Goal: Find specific page/section: Find specific page/section

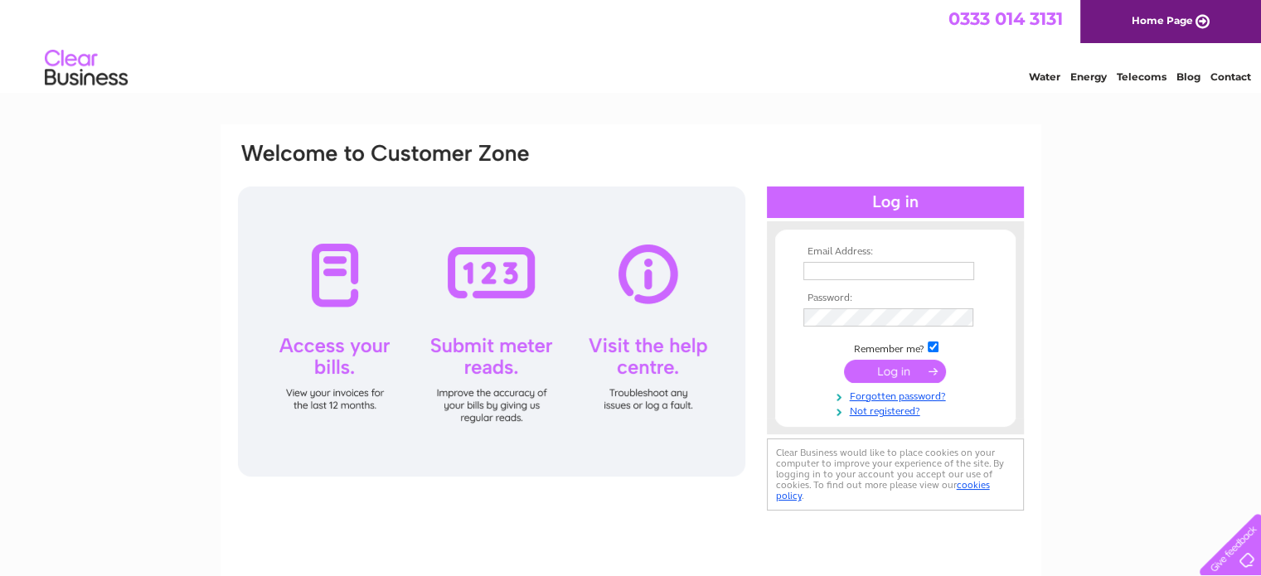
type input "[EMAIL_ADDRESS][DOMAIN_NAME]"
click at [888, 368] on input "submit" at bounding box center [895, 371] width 102 height 23
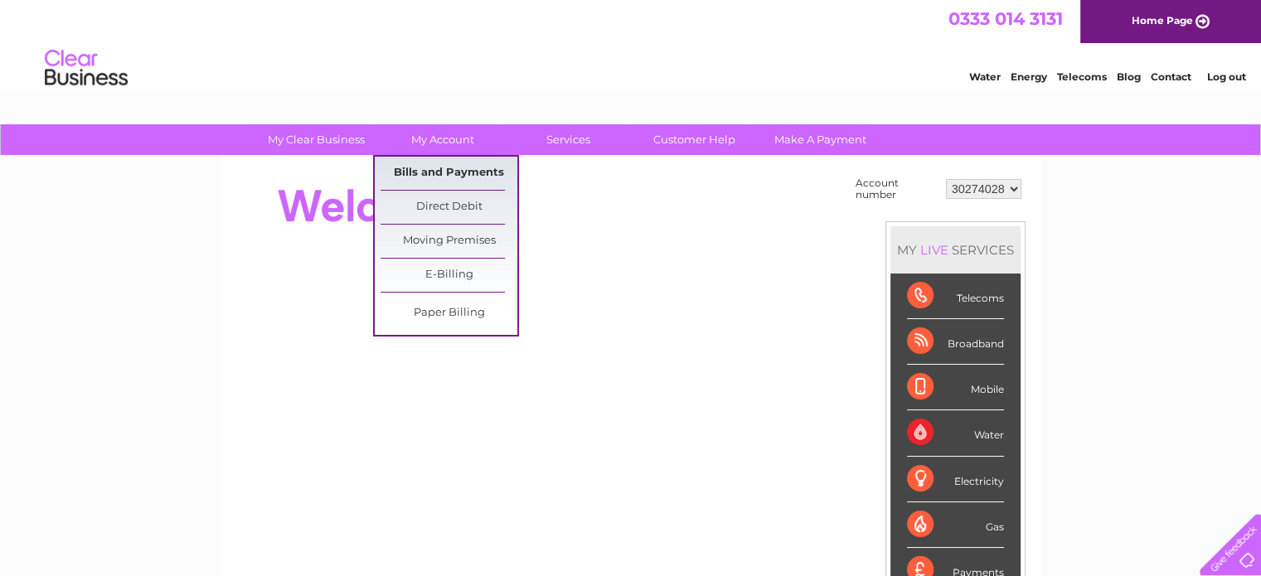
click at [448, 165] on link "Bills and Payments" at bounding box center [448, 173] width 137 height 33
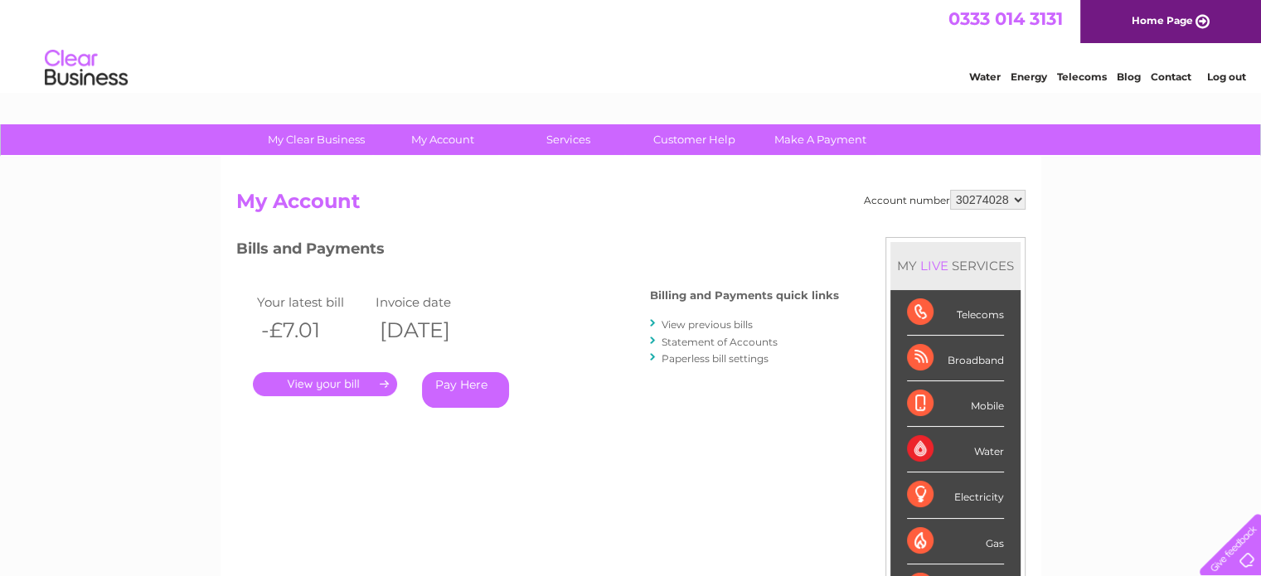
click at [677, 322] on link "View previous bills" at bounding box center [706, 324] width 91 height 12
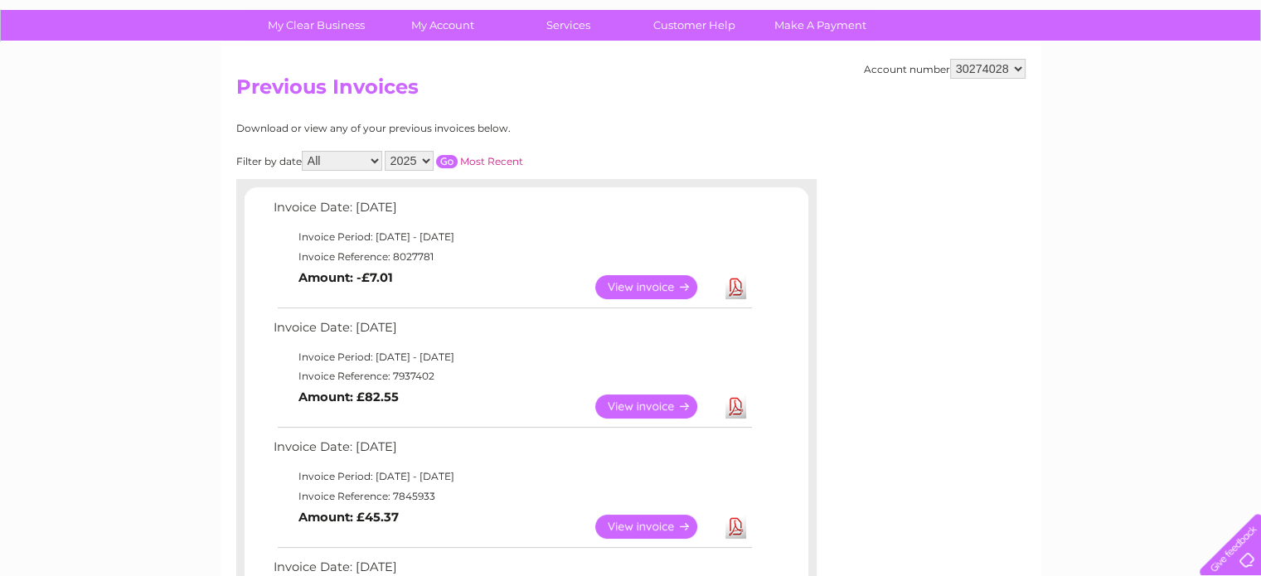
scroll to position [112, 0]
